Goal: Task Accomplishment & Management: Manage account settings

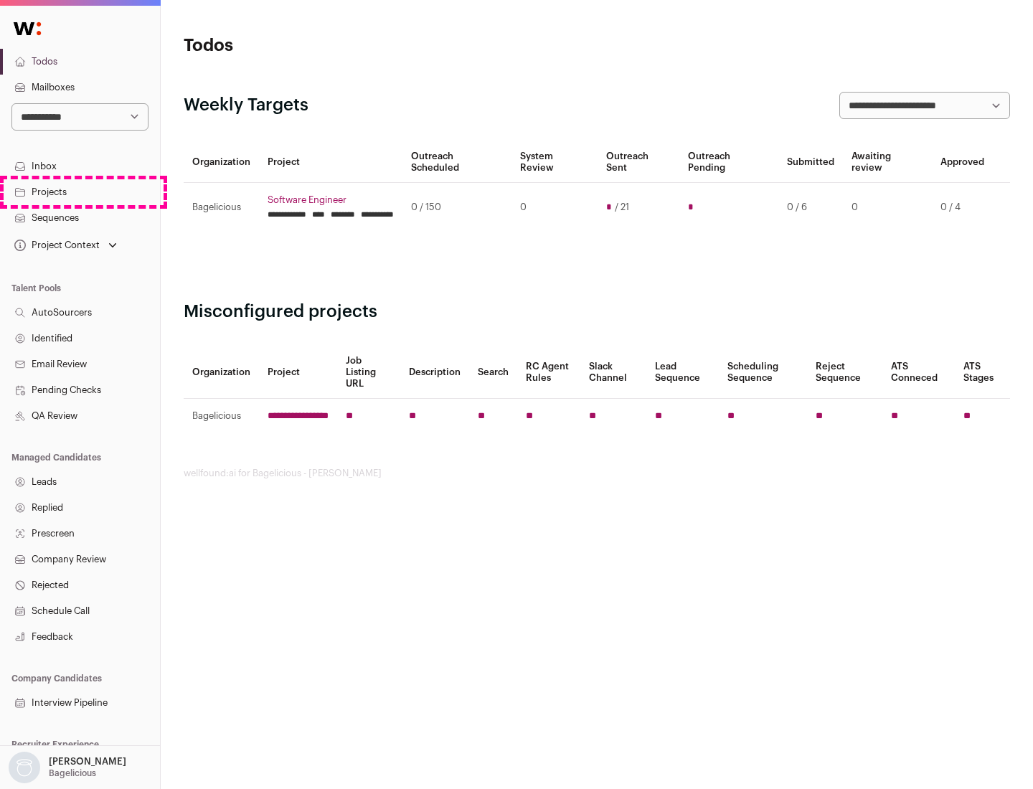
click at [80, 192] on link "Projects" at bounding box center [80, 192] width 160 height 26
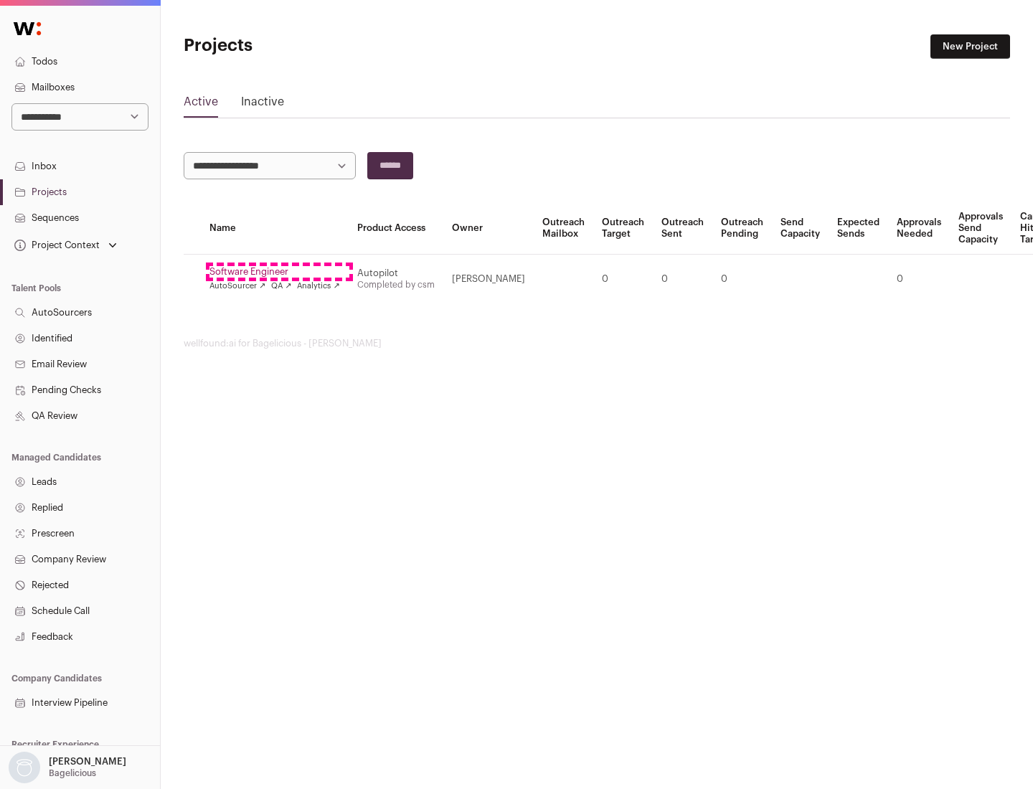
click at [279, 272] on link "Software Engineer" at bounding box center [274, 271] width 131 height 11
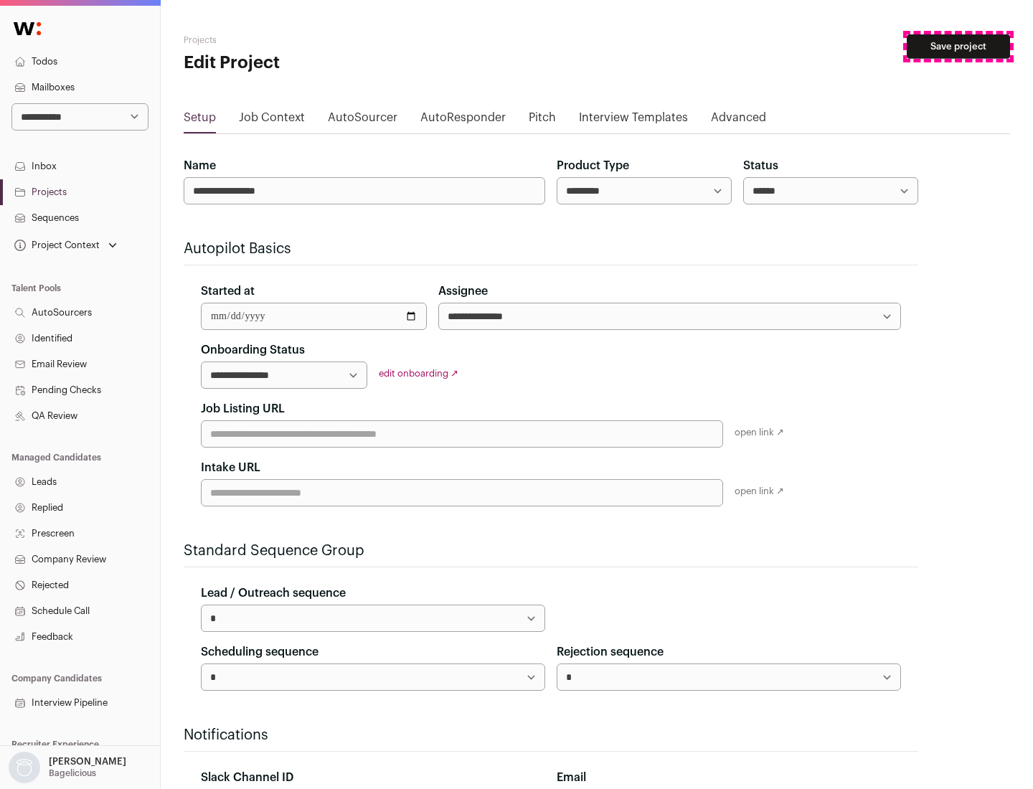
click at [959, 47] on button "Save project" at bounding box center [958, 46] width 103 height 24
